Goal: Task Accomplishment & Management: Manage account settings

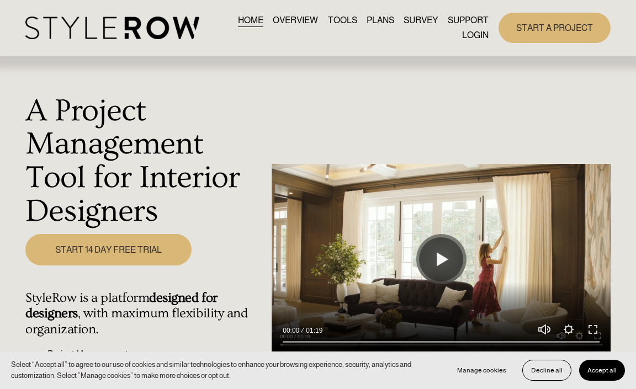
click at [473, 33] on link "LOGIN" at bounding box center [475, 35] width 26 height 15
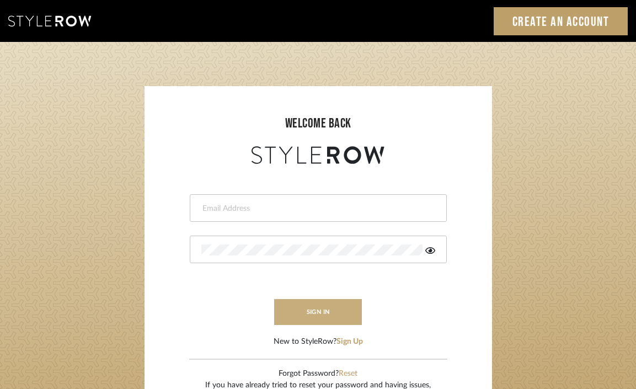
type input "[EMAIL_ADDRESS][DOMAIN_NAME]"
click at [311, 303] on button "sign in" at bounding box center [318, 312] width 88 height 26
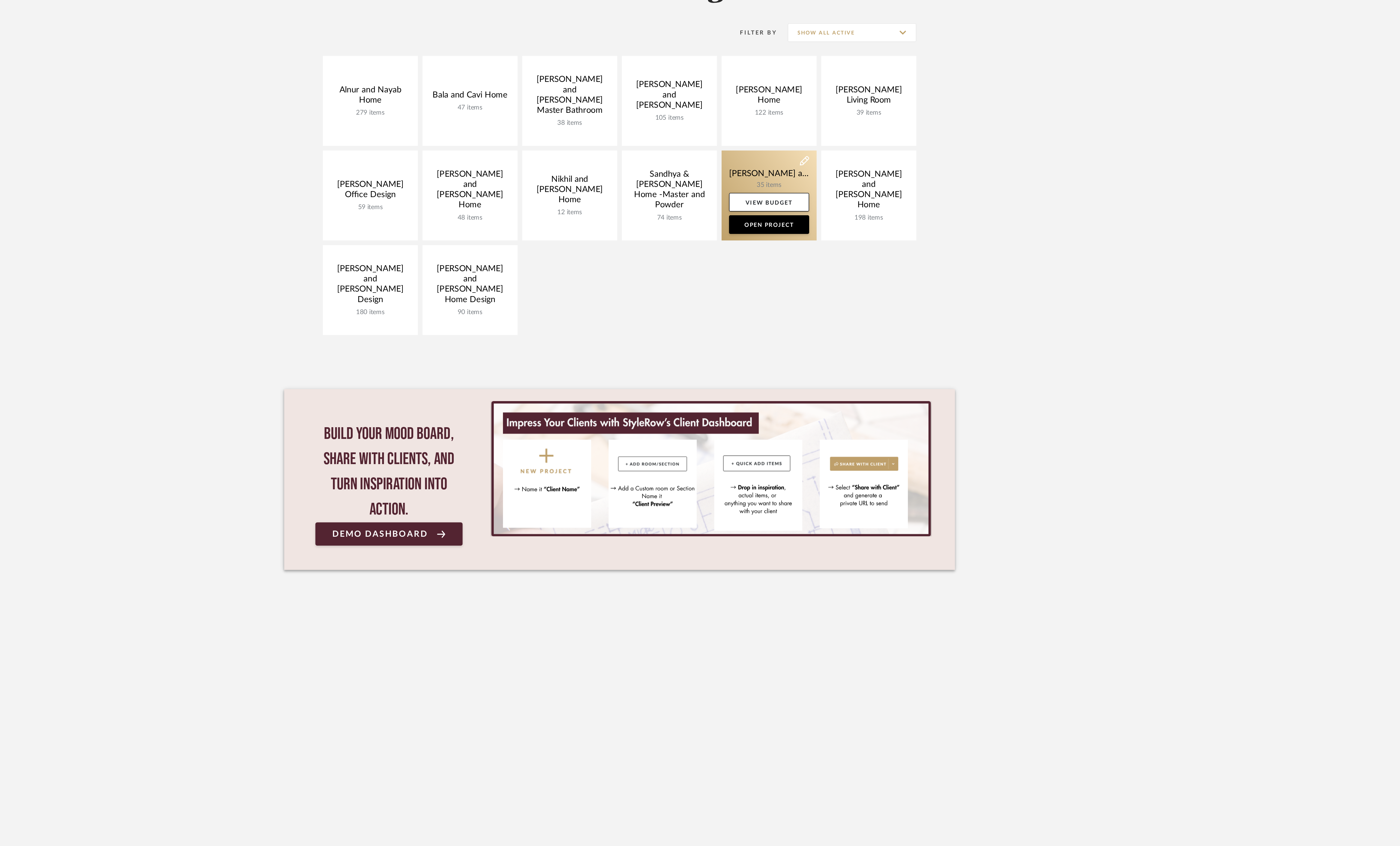
click at [795, 189] on link at bounding box center [796, 203] width 61 height 58
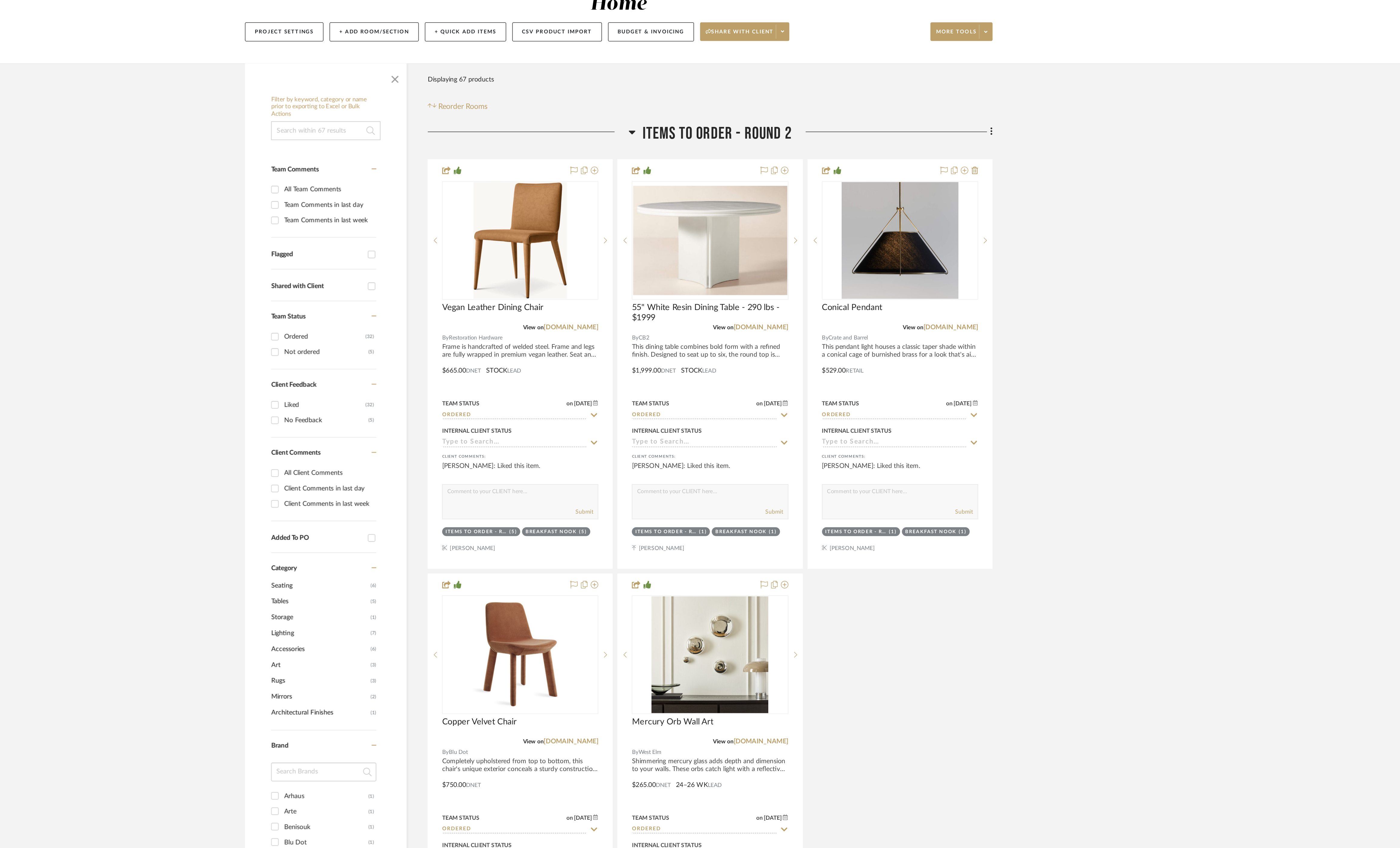
click at [709, 159] on icon at bounding box center [709, 162] width 4 height 7
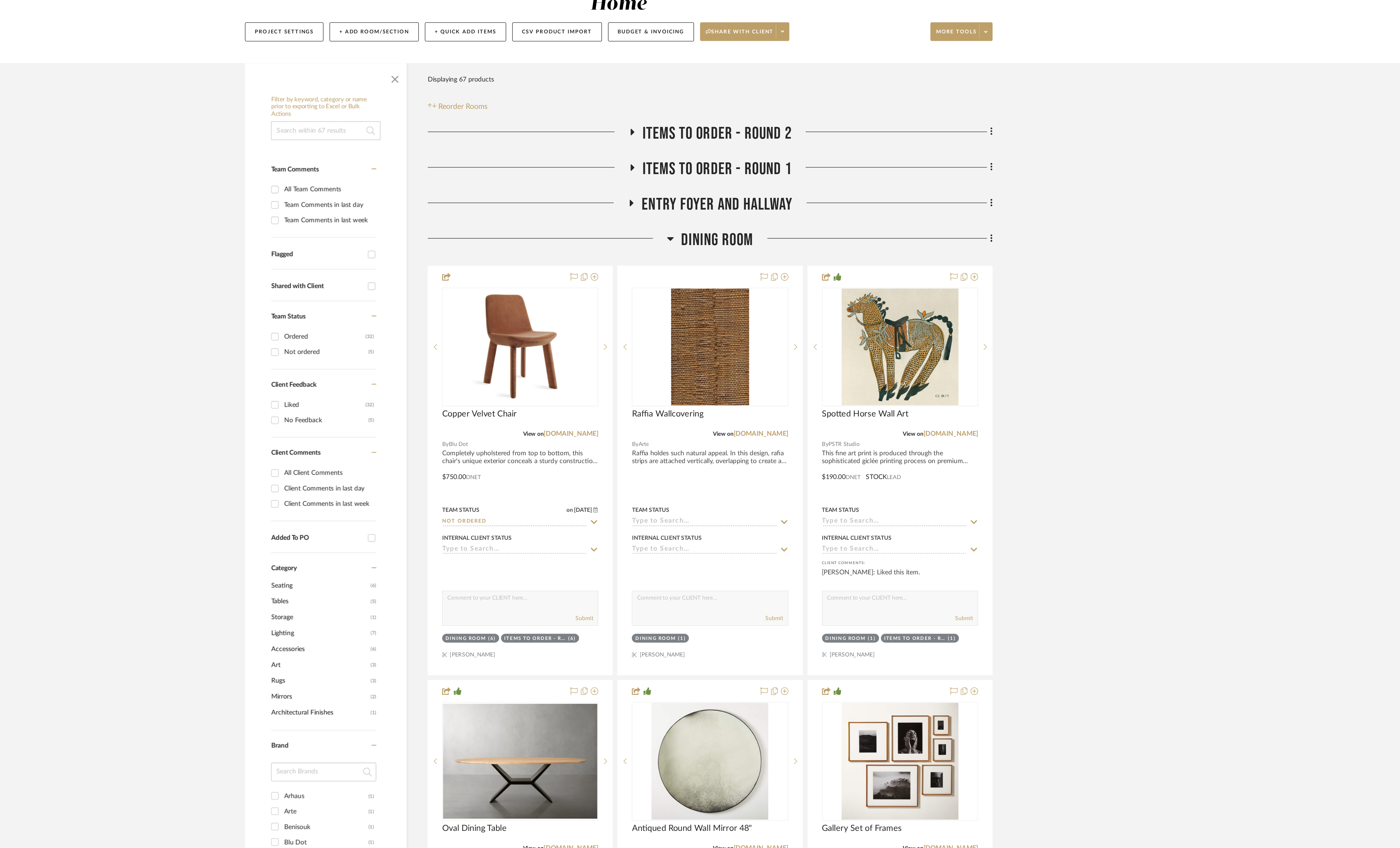
click at [735, 227] on icon at bounding box center [734, 231] width 4 height 7
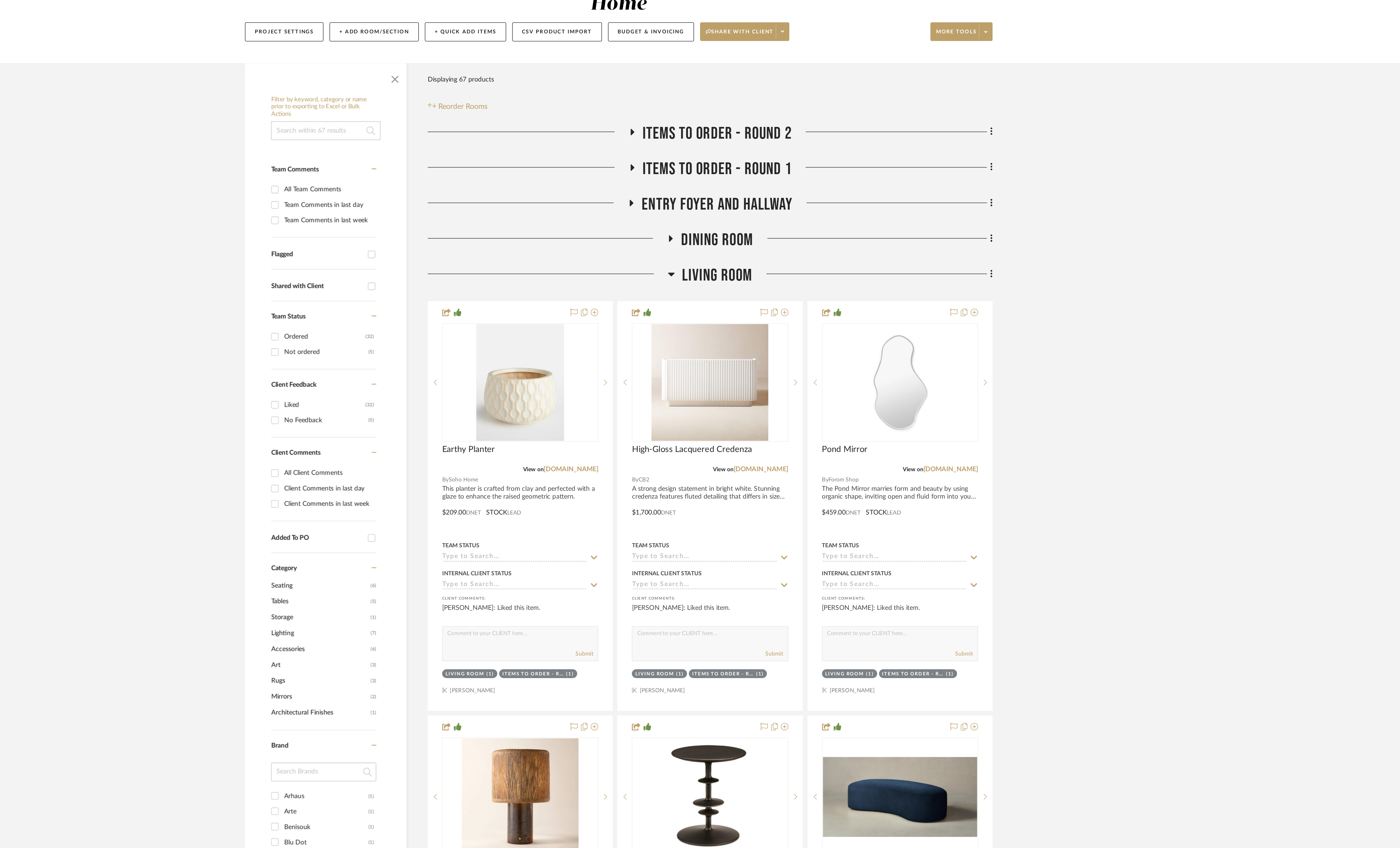
click at [738, 248] on h3 "Living Room" at bounding box center [759, 255] width 54 height 13
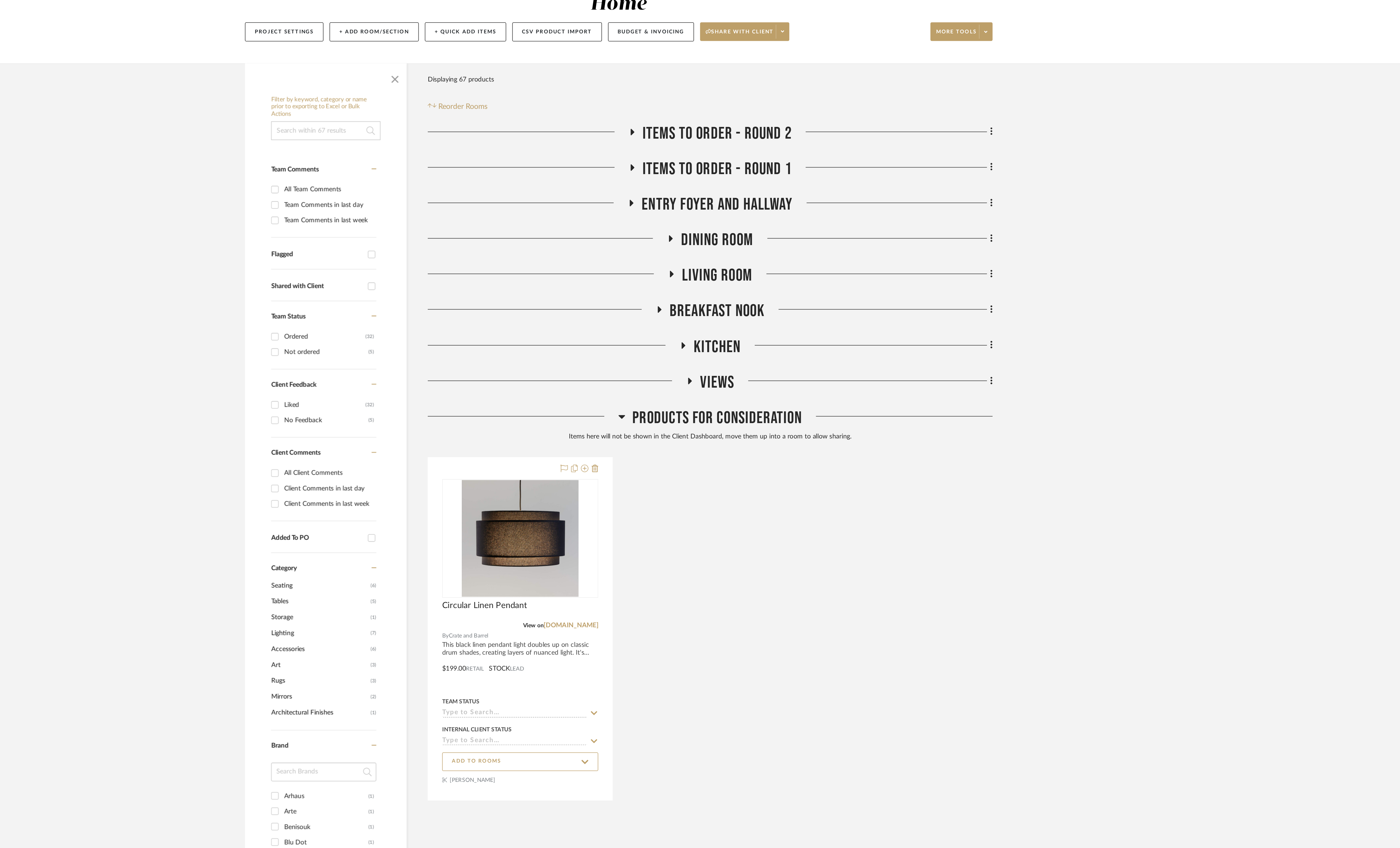
click at [704, 342] on icon at bounding box center [702, 345] width 4 height 7
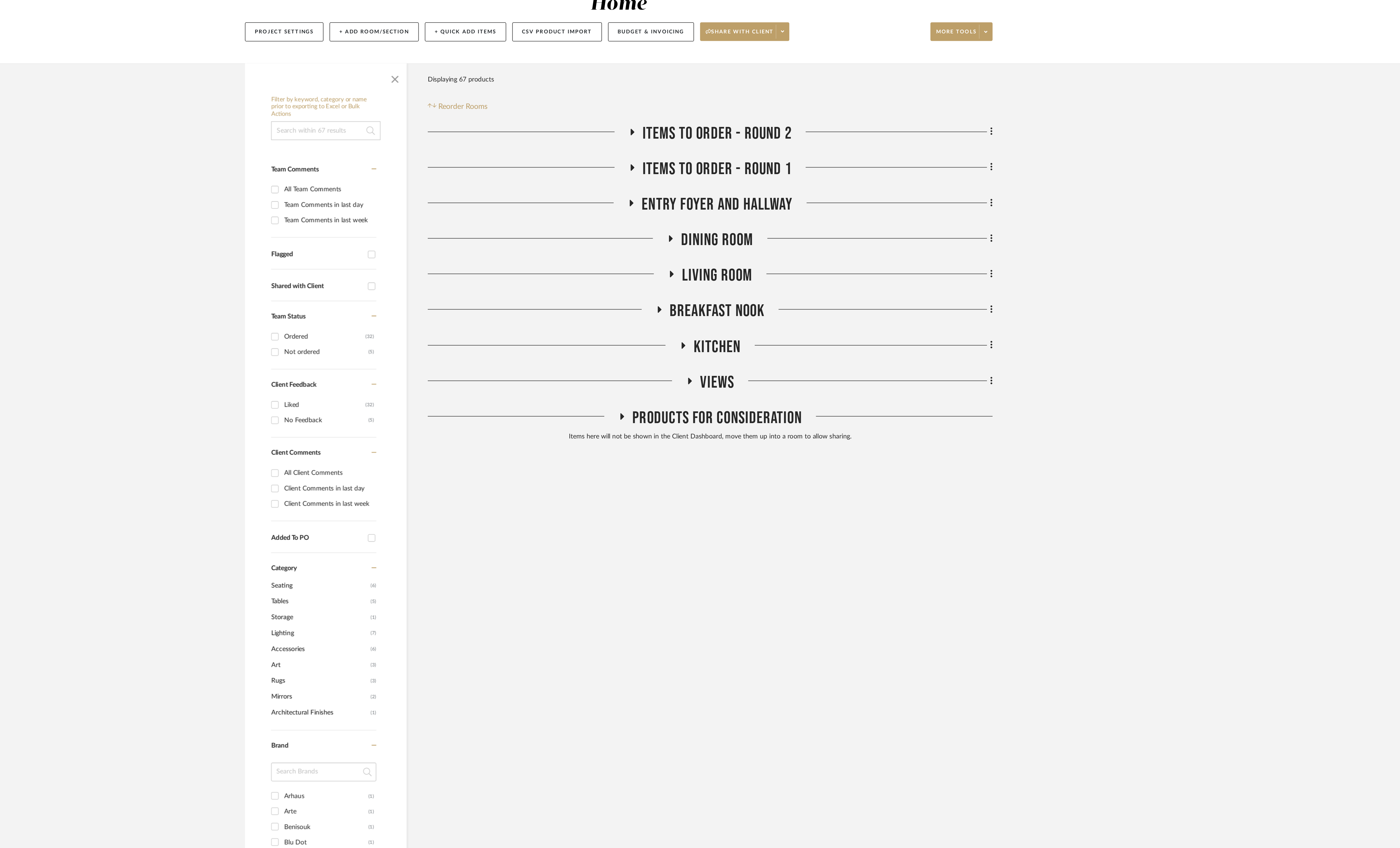
click at [708, 205] on icon at bounding box center [708, 208] width 7 height 4
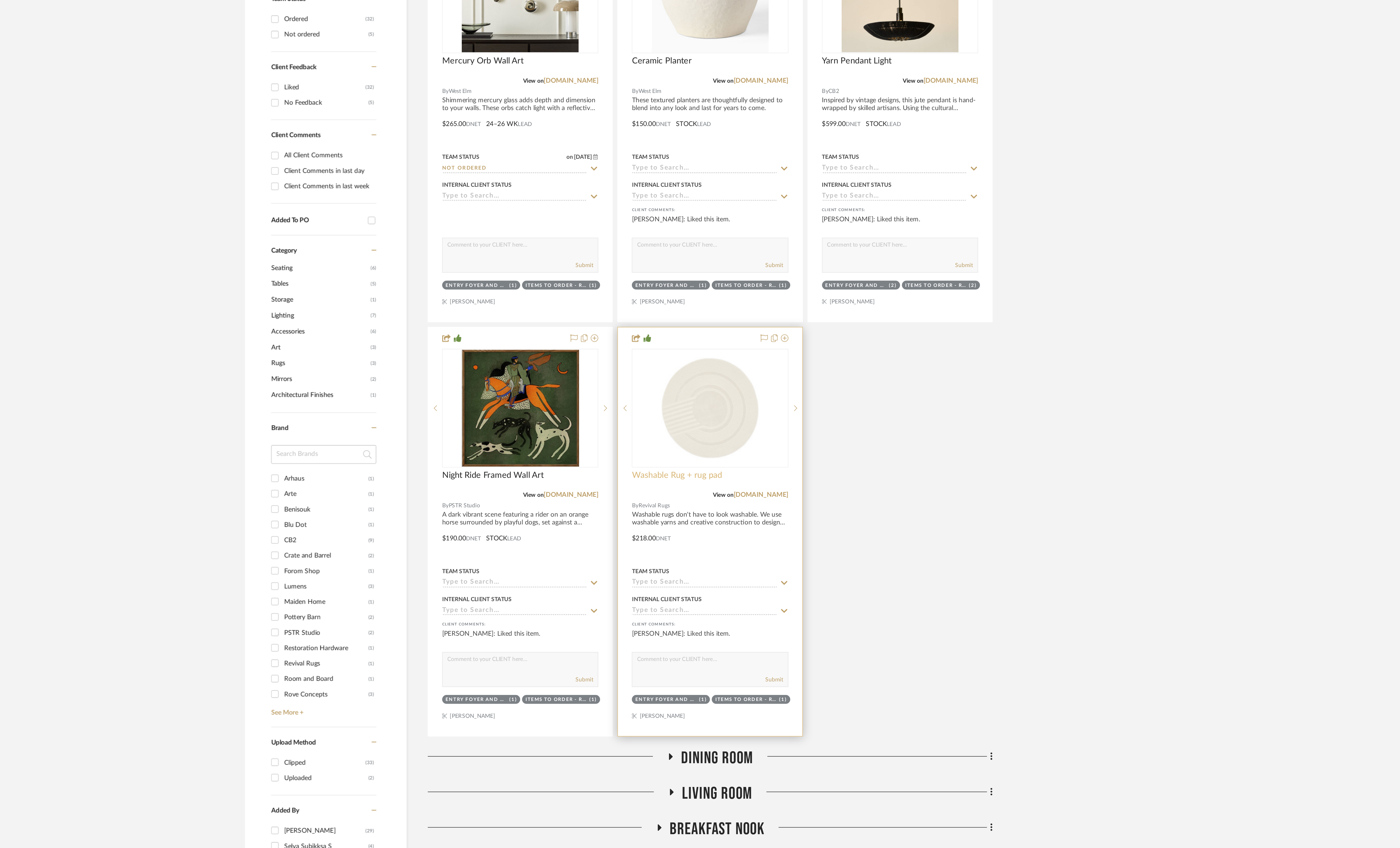
click at [734, 584] on span "Washable Rug + rug pad" at bounding box center [738, 587] width 58 height 7
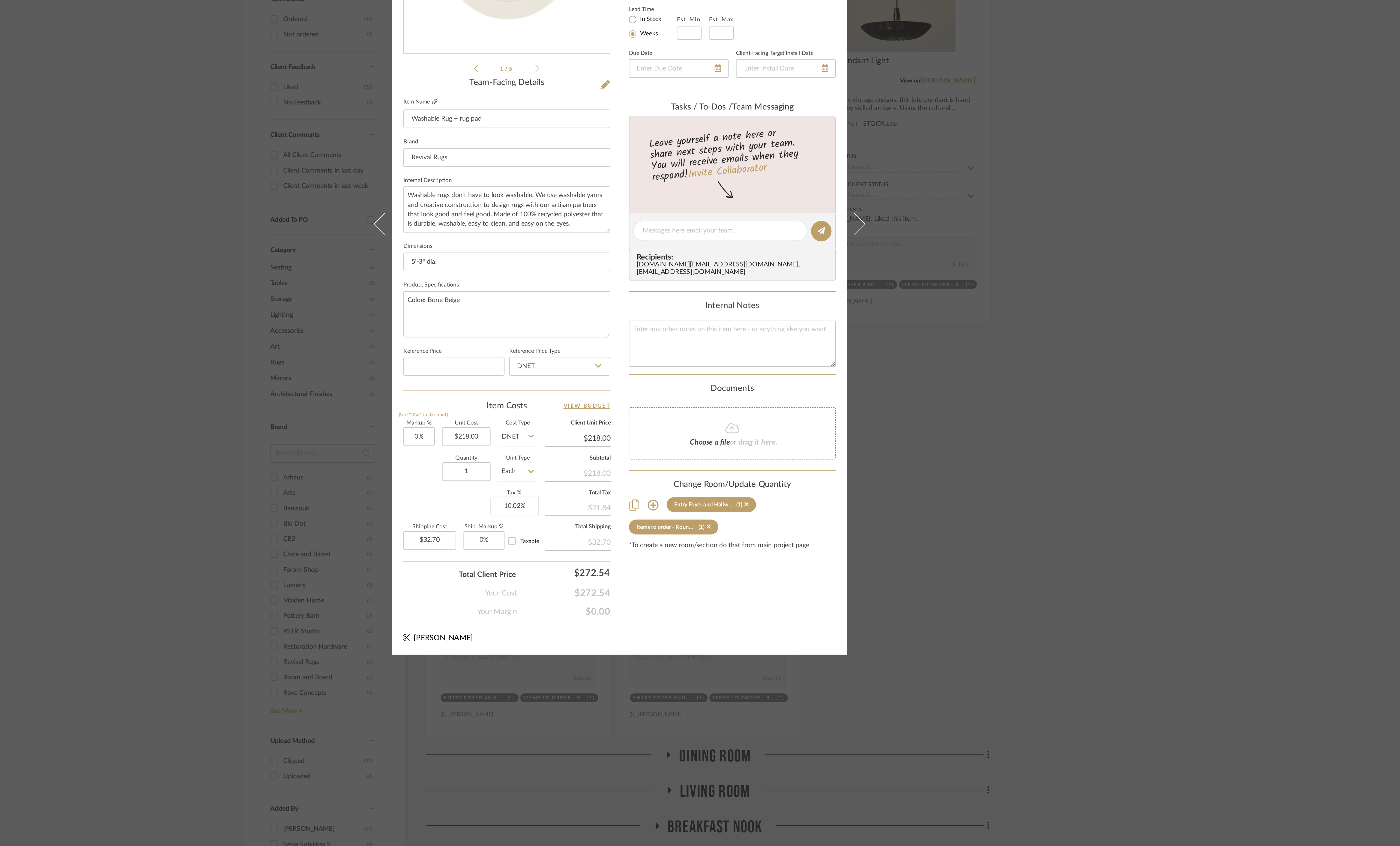
click at [579, 345] on fa-icon at bounding box center [581, 346] width 4 height 4
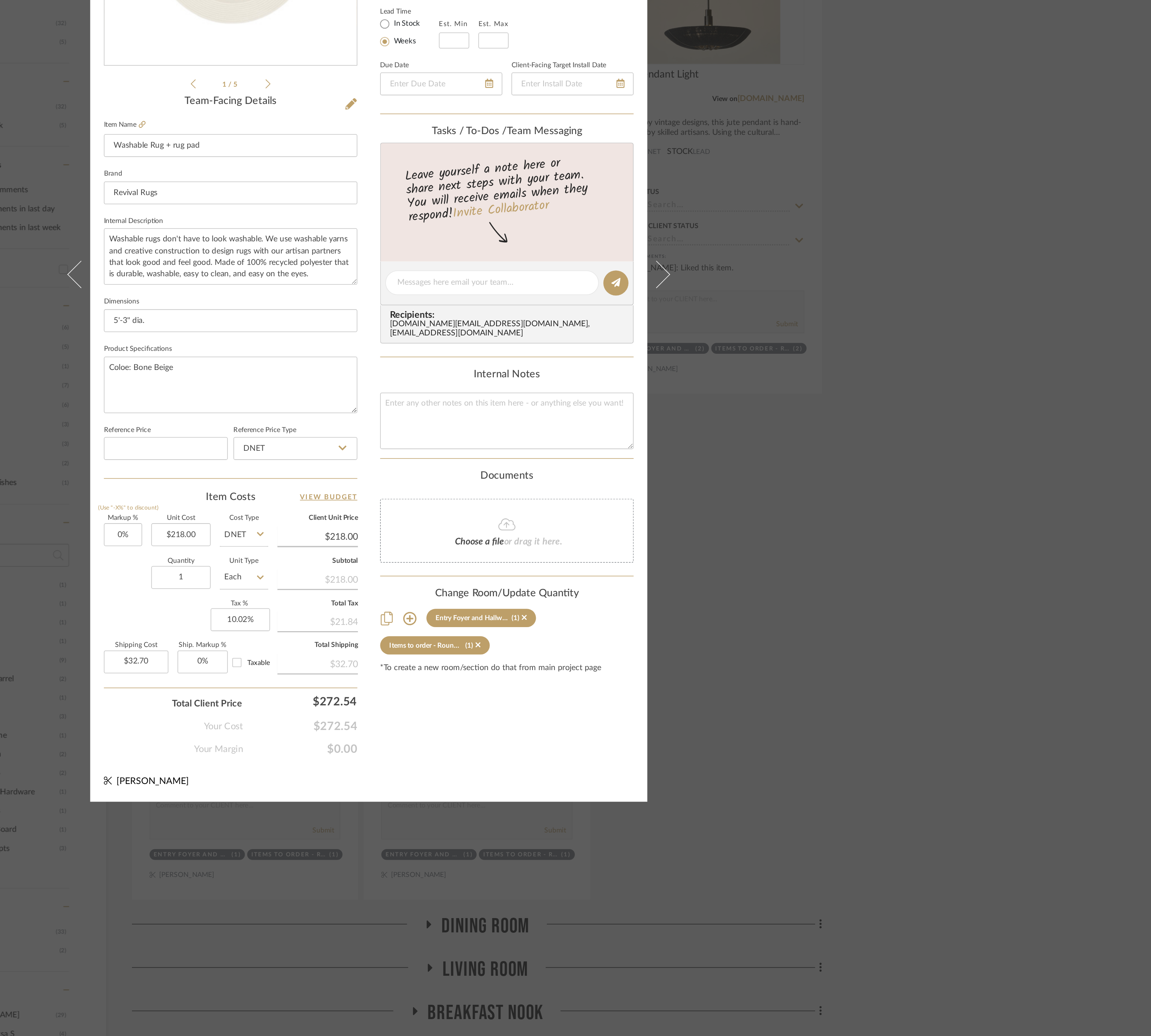
click at [849, 613] on div "[PERSON_NAME] and Varun Home Entry Foyer and Hallway Washable Rug + rug pad Tea…" at bounding box center [576, 518] width 1151 height 1036
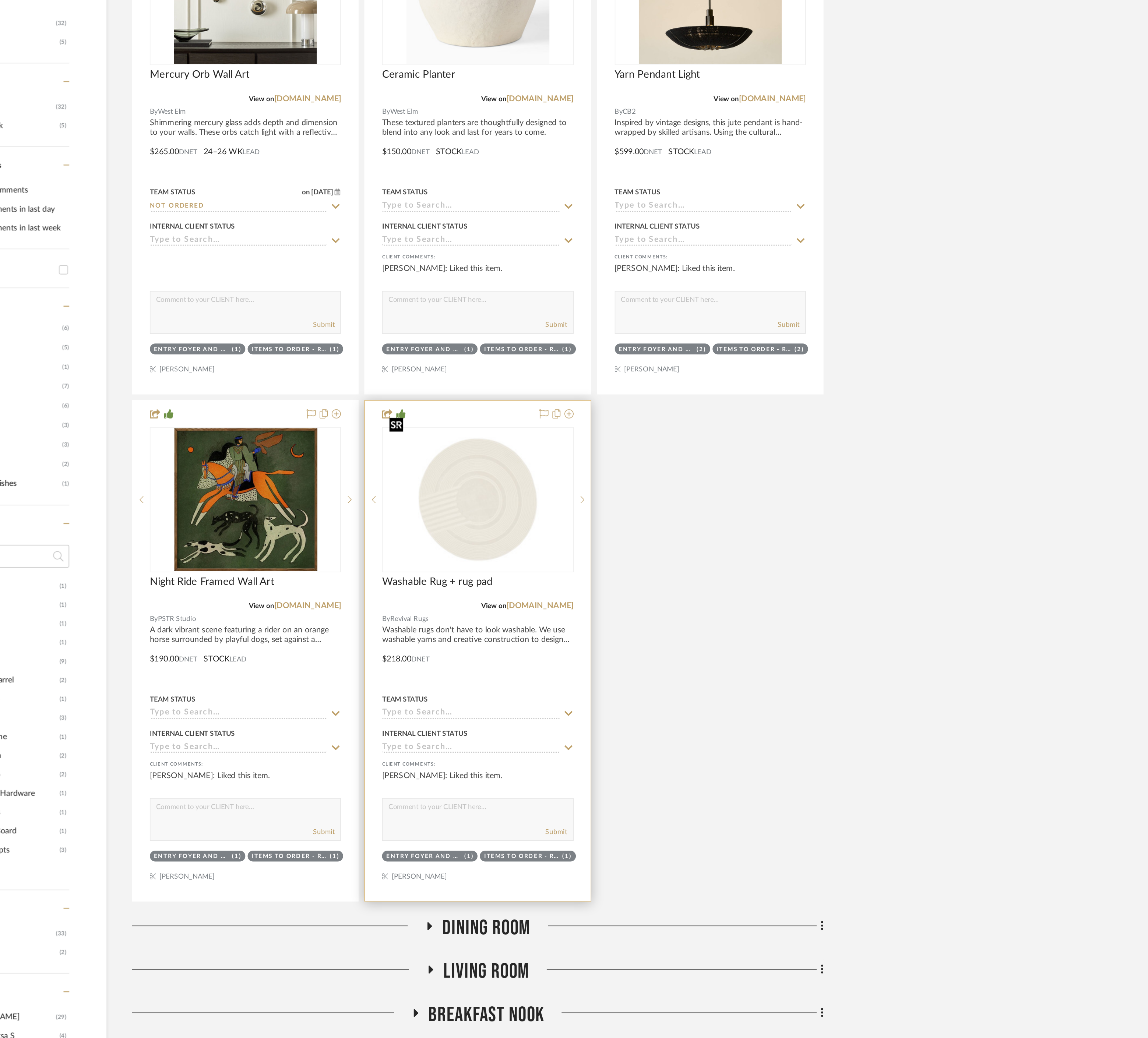
click at [659, 668] on img "0" at bounding box center [646, 666] width 121 height 81
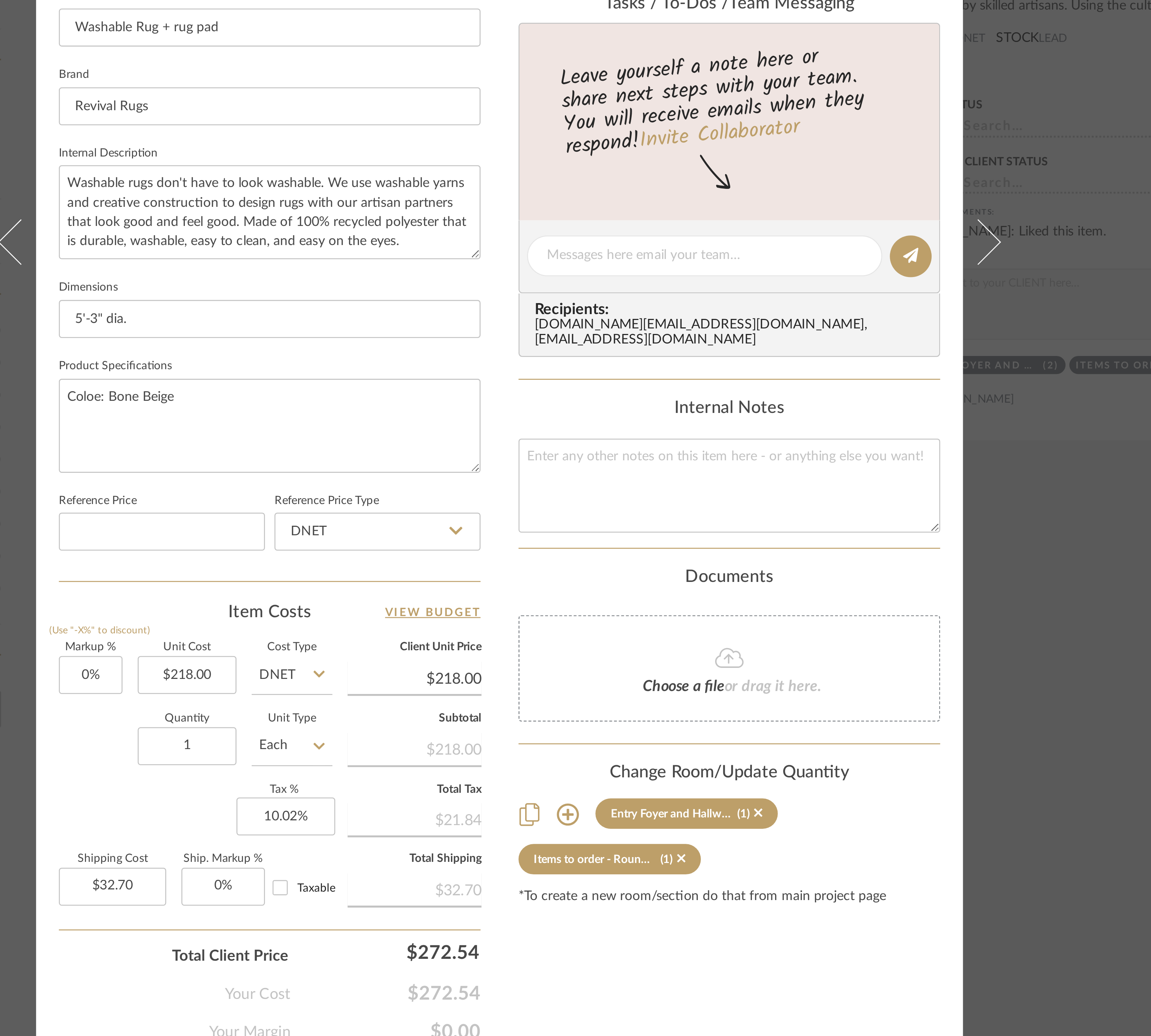
click at [804, 665] on div "[PERSON_NAME] and Varun Home Entry Foyer and Hallway Washable Rug + rug pad Tea…" at bounding box center [576, 518] width 1151 height 1036
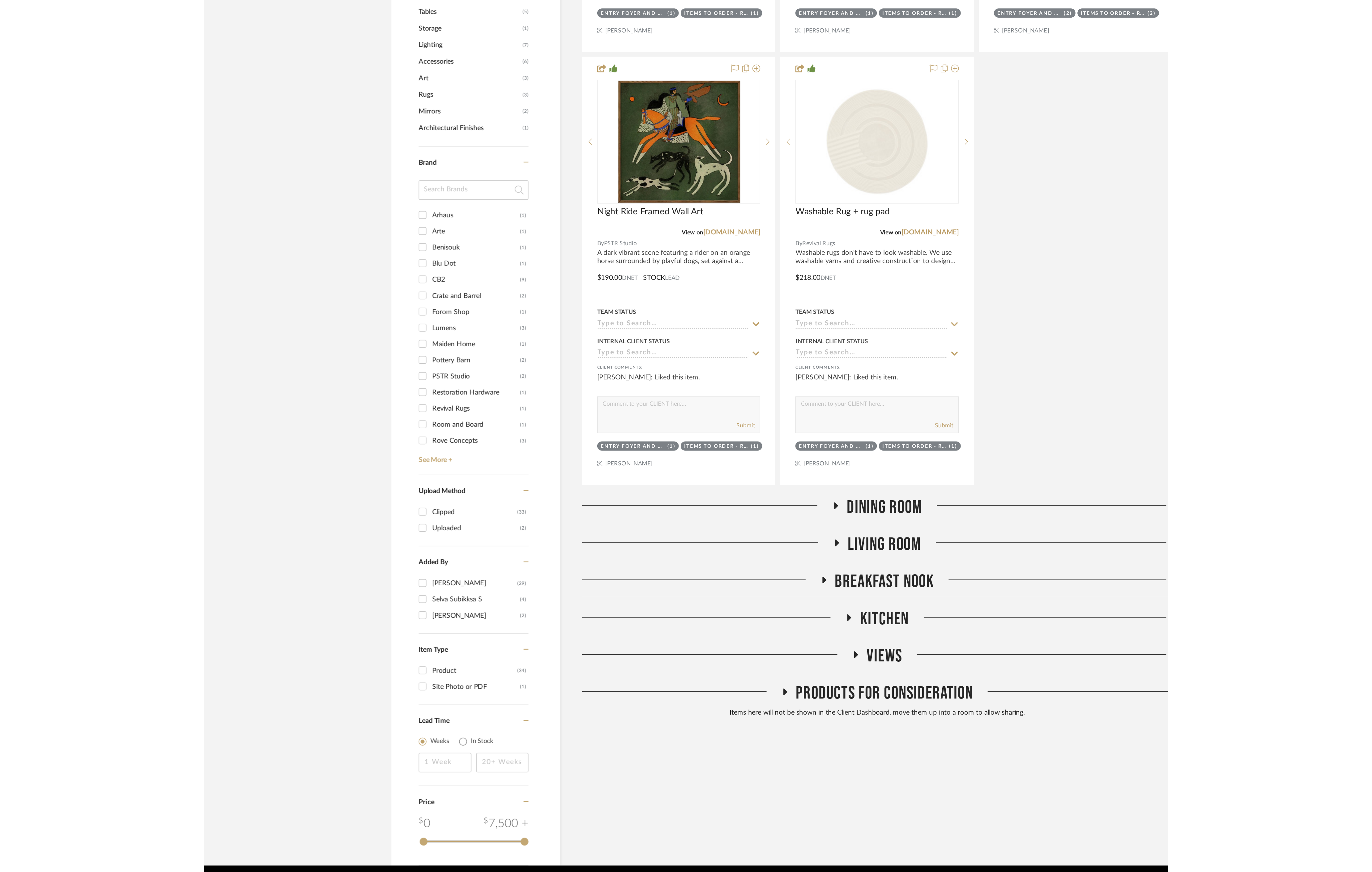
scroll to position [164, 0]
